Goal: Register for event/course

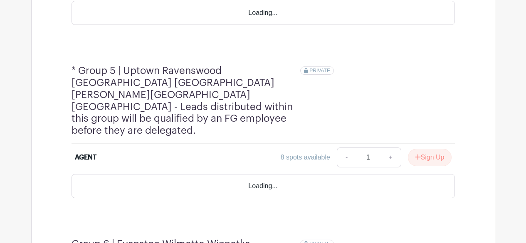
scroll to position [1124, 0]
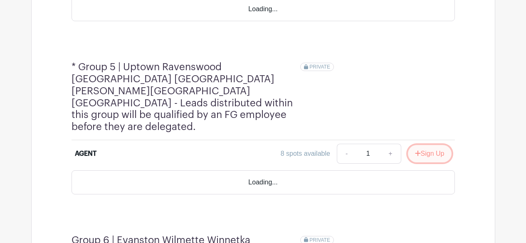
click at [434, 145] on button "Sign Up" at bounding box center [430, 153] width 44 height 17
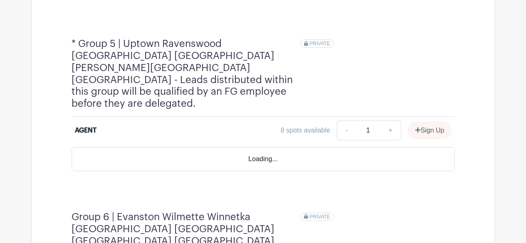
scroll to position [1052, 0]
click at [434, 122] on div "Sign Up" at bounding box center [427, 130] width 50 height 17
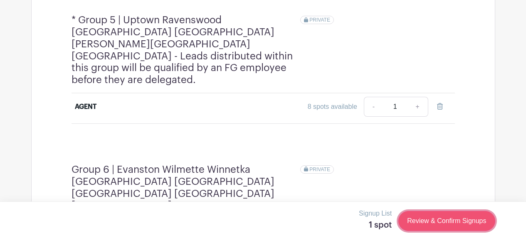
click at [442, 222] on link "Review & Confirm Signups" at bounding box center [447, 221] width 97 height 20
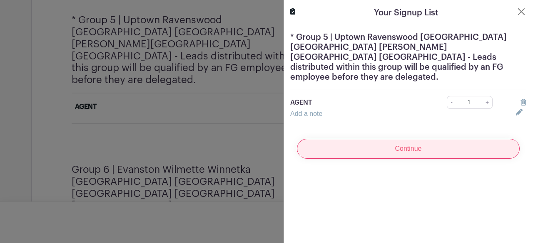
click at [408, 141] on input "Continue" at bounding box center [408, 149] width 223 height 20
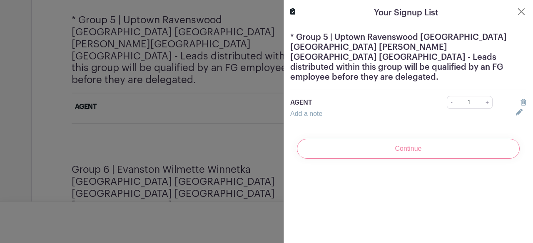
click at [419, 136] on div "Continue" at bounding box center [408, 148] width 236 height 33
click at [398, 141] on div "Continue" at bounding box center [408, 148] width 236 height 33
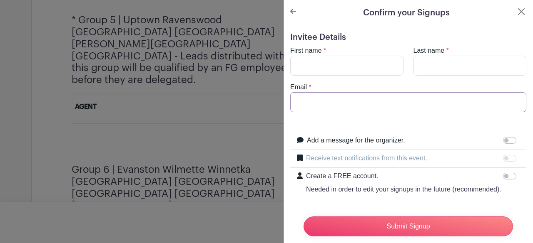
drag, startPoint x: 302, startPoint y: 109, endPoint x: 307, endPoint y: 110, distance: 5.0
click at [303, 110] on input "Email" at bounding box center [408, 102] width 236 height 20
type input "[PERSON_NAME][EMAIL_ADDRESS][DOMAIN_NAME]"
type input "[PERSON_NAME]"
type input "stenzl"
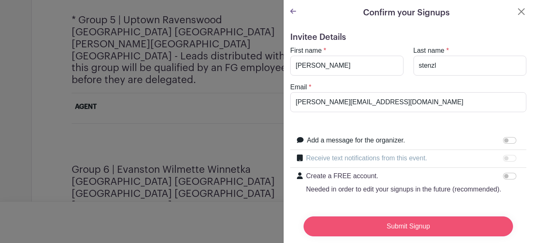
click at [425, 222] on input "Submit Signup" at bounding box center [407, 227] width 209 height 20
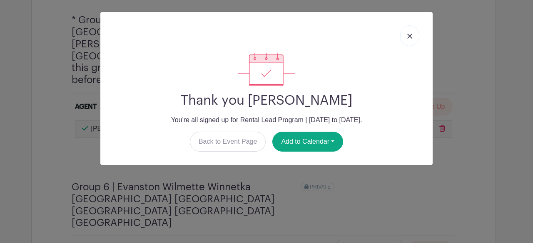
click at [414, 37] on link at bounding box center [409, 35] width 19 height 21
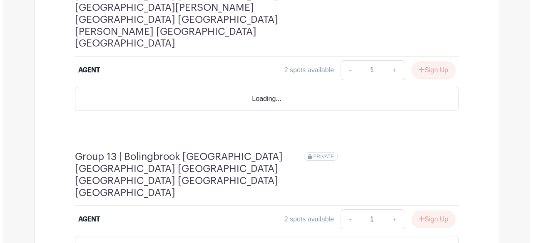
scroll to position [2215, 0]
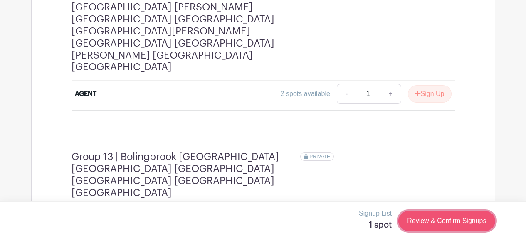
click at [452, 225] on link "Review & Confirm Signups" at bounding box center [447, 221] width 97 height 20
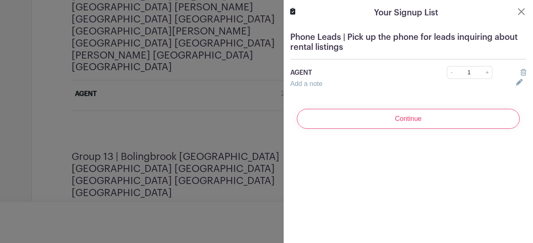
click at [417, 127] on input "Continue" at bounding box center [408, 119] width 223 height 20
click at [410, 118] on div "Continue" at bounding box center [408, 118] width 236 height 33
click at [401, 119] on div "Continue" at bounding box center [408, 118] width 236 height 33
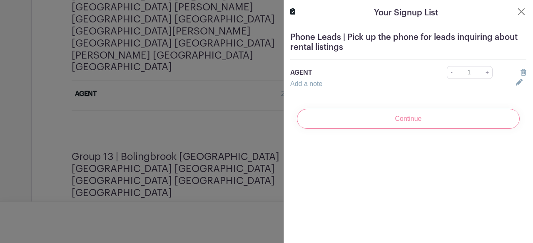
click at [404, 122] on div "Continue" at bounding box center [408, 118] width 236 height 33
click at [410, 119] on div "Continue" at bounding box center [408, 118] width 236 height 33
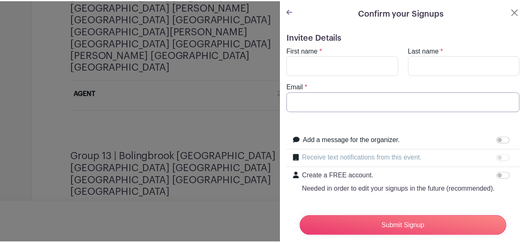
scroll to position [2210, 0]
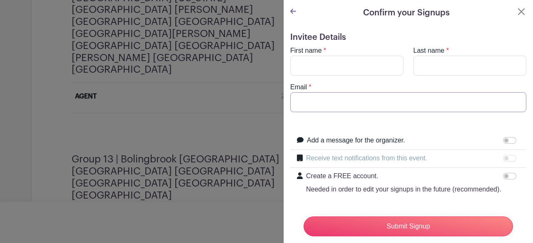
click at [305, 105] on input "Email" at bounding box center [408, 102] width 236 height 20
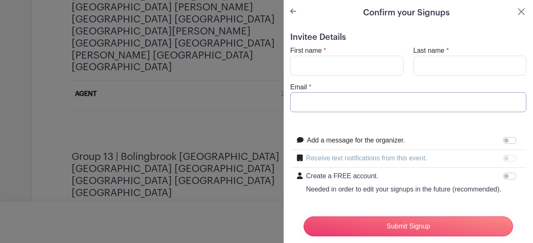
click at [305, 100] on input "Email" at bounding box center [408, 102] width 236 height 20
type input "[PERSON_NAME][EMAIL_ADDRESS][DOMAIN_NAME]"
type input "[PERSON_NAME]"
type input "stenzl"
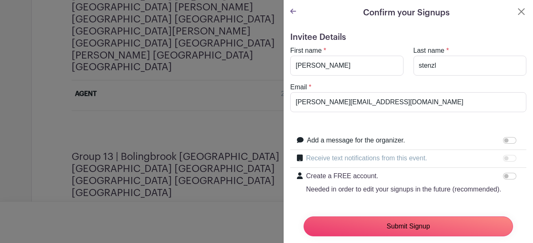
click at [378, 220] on input "Submit Signup" at bounding box center [407, 227] width 209 height 20
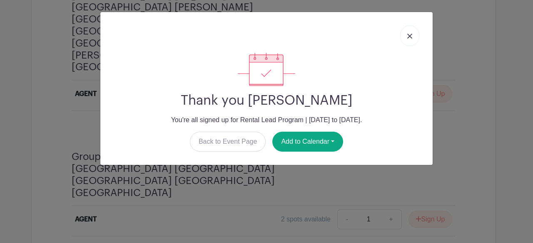
click at [411, 33] on link at bounding box center [409, 35] width 19 height 21
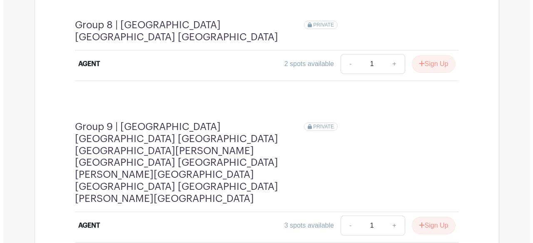
scroll to position [1583, 0]
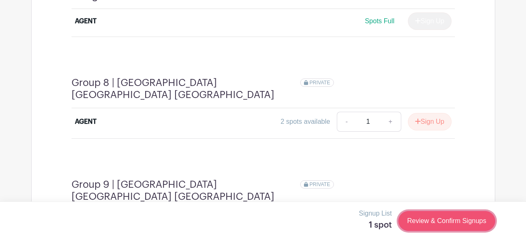
click at [430, 218] on link "Review & Confirm Signups" at bounding box center [447, 221] width 97 height 20
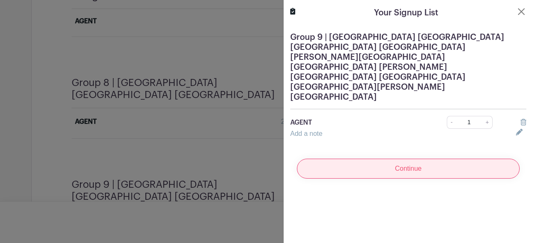
click at [400, 159] on input "Continue" at bounding box center [408, 169] width 223 height 20
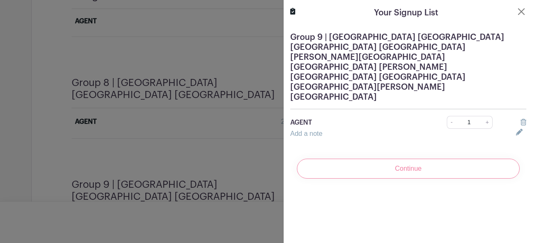
click at [400, 152] on div "Continue" at bounding box center [408, 168] width 236 height 33
click at [401, 152] on div "Continue" at bounding box center [408, 168] width 236 height 33
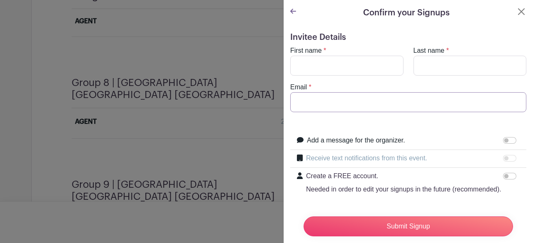
click at [319, 98] on input "Email" at bounding box center [408, 102] width 236 height 20
type input "[PERSON_NAME][EMAIL_ADDRESS][DOMAIN_NAME]"
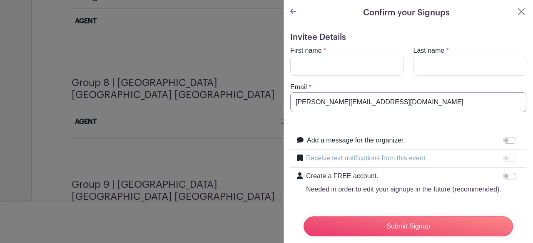
type input "[PERSON_NAME]"
type input "stenzl"
click at [385, 219] on input "Submit Signup" at bounding box center [407, 227] width 209 height 20
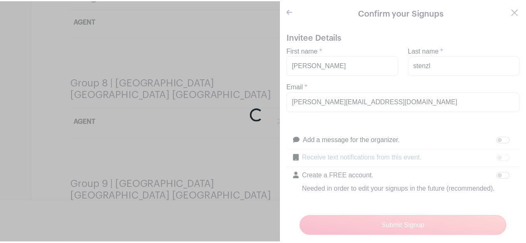
scroll to position [1581, 0]
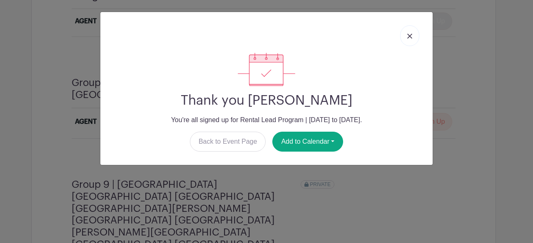
click at [408, 37] on img at bounding box center [409, 36] width 5 height 5
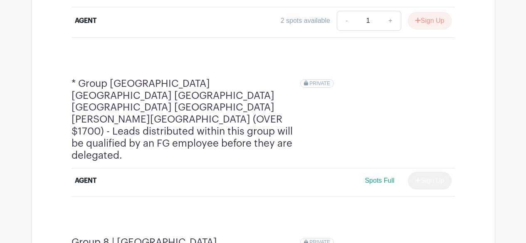
scroll to position [1370, 0]
